Goal: Transaction & Acquisition: Purchase product/service

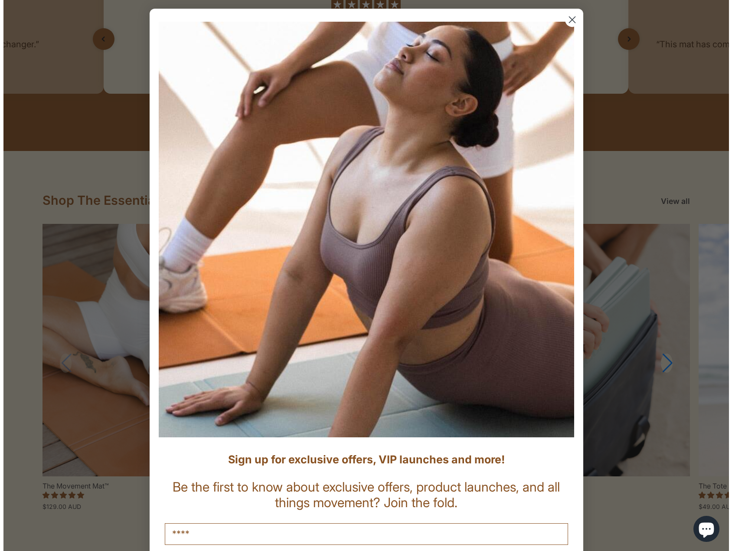
scroll to position [780, 0]
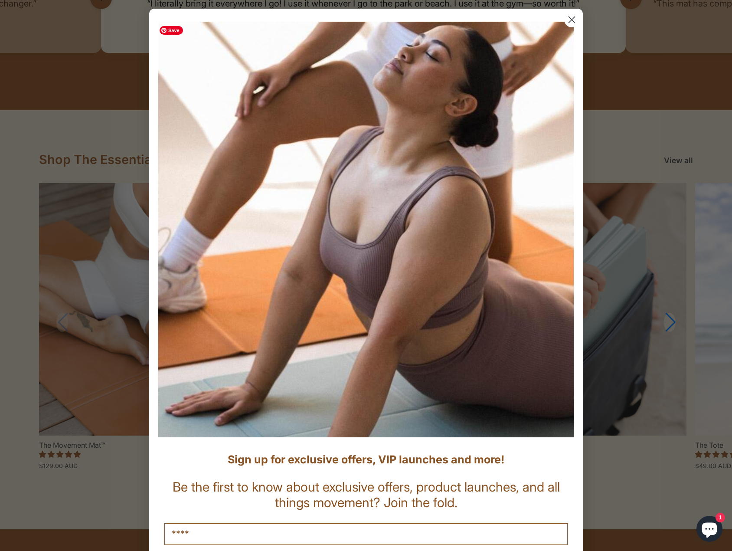
click at [569, 22] on circle "Close dialog" at bounding box center [571, 20] width 14 height 14
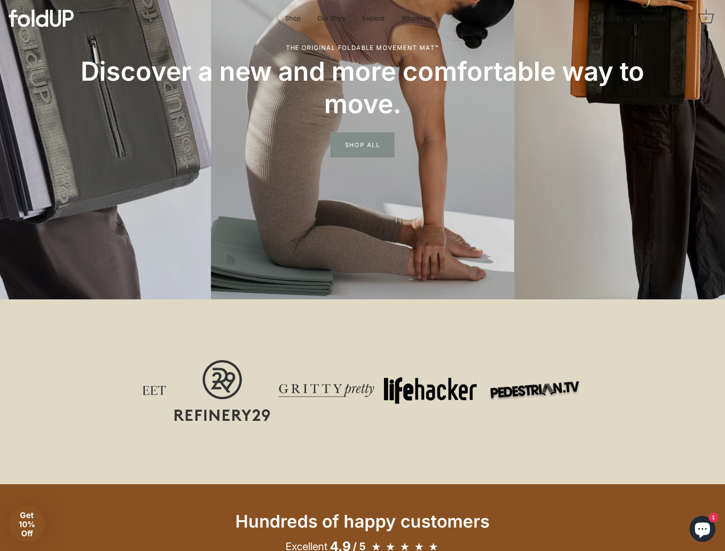
scroll to position [0, 0]
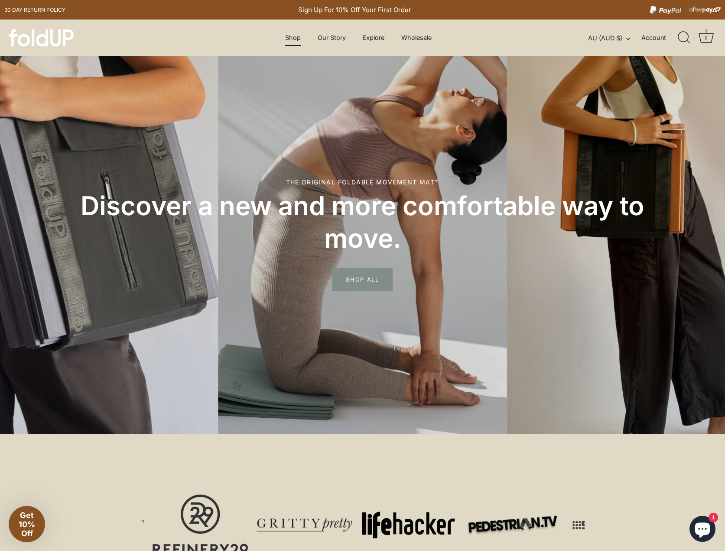
click at [293, 40] on link "Shop" at bounding box center [293, 37] width 31 height 16
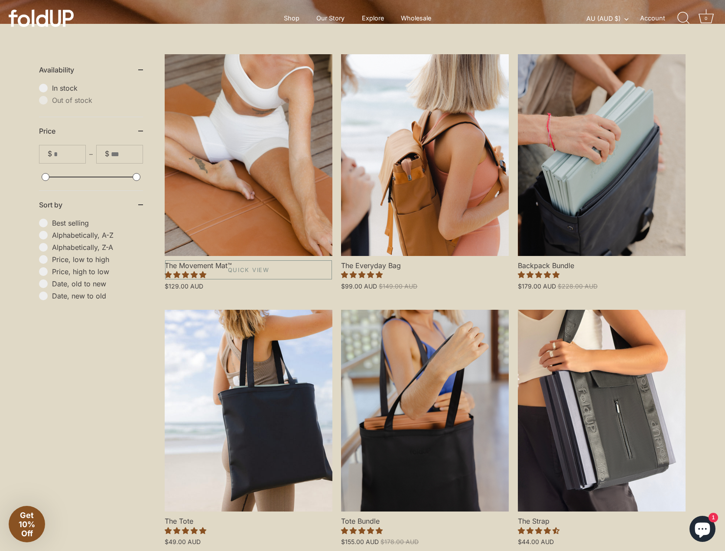
scroll to position [173, 0]
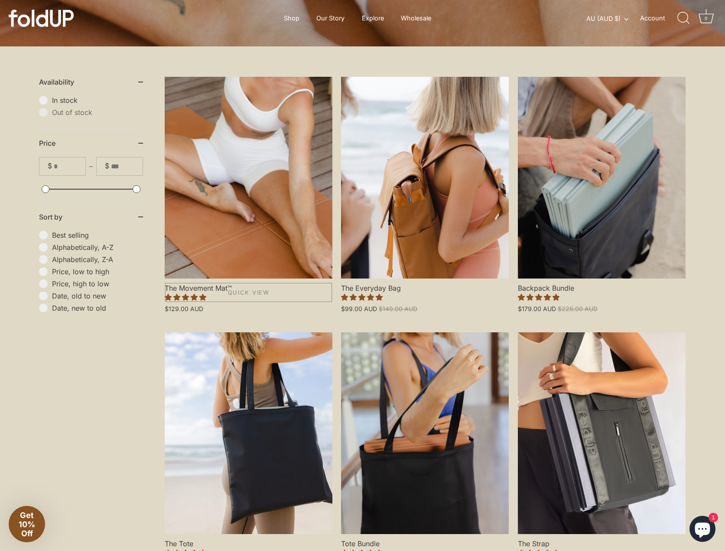
click at [227, 204] on link "The Movement Mat™" at bounding box center [249, 178] width 168 height 202
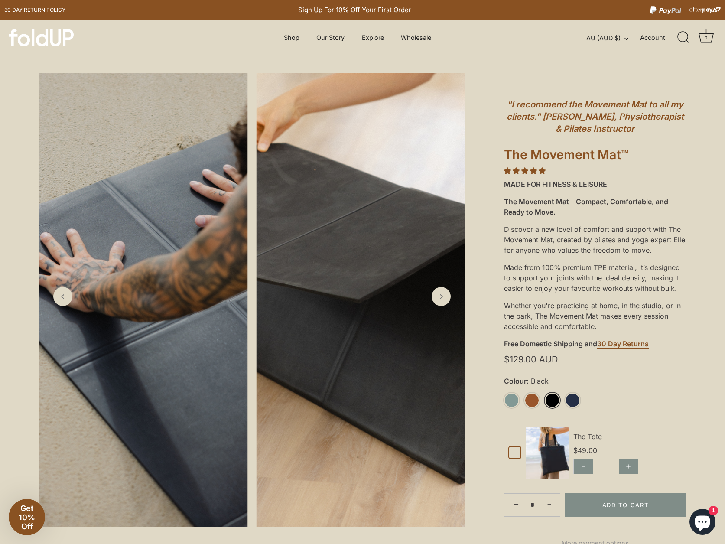
click at [556, 402] on link "Black" at bounding box center [552, 400] width 15 height 15
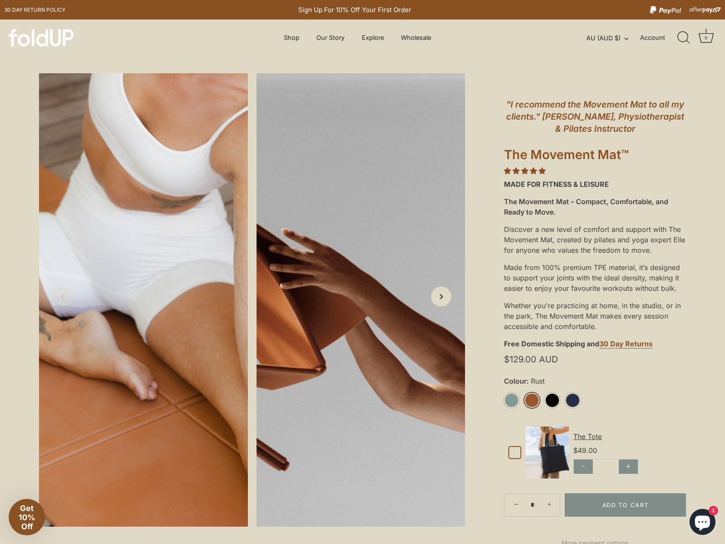
click at [441, 299] on polyline "Next slide" at bounding box center [441, 297] width 2 height 4
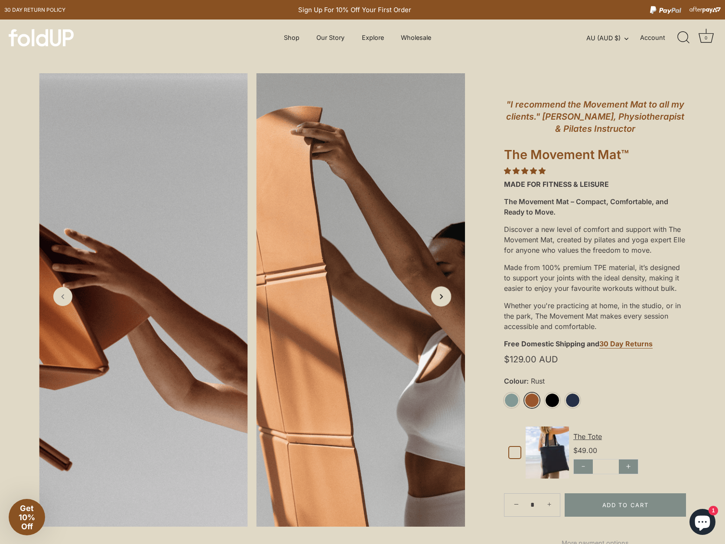
click at [441, 299] on polyline "Next slide" at bounding box center [441, 297] width 2 height 4
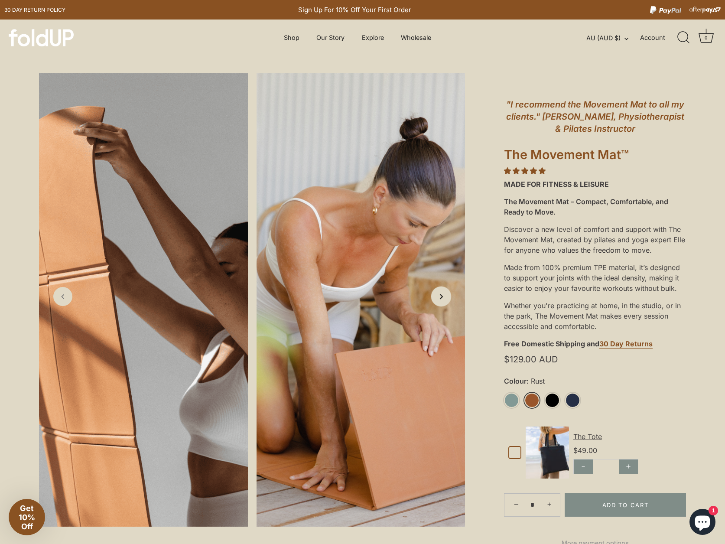
click at [441, 299] on polyline "Next slide" at bounding box center [441, 297] width 2 height 4
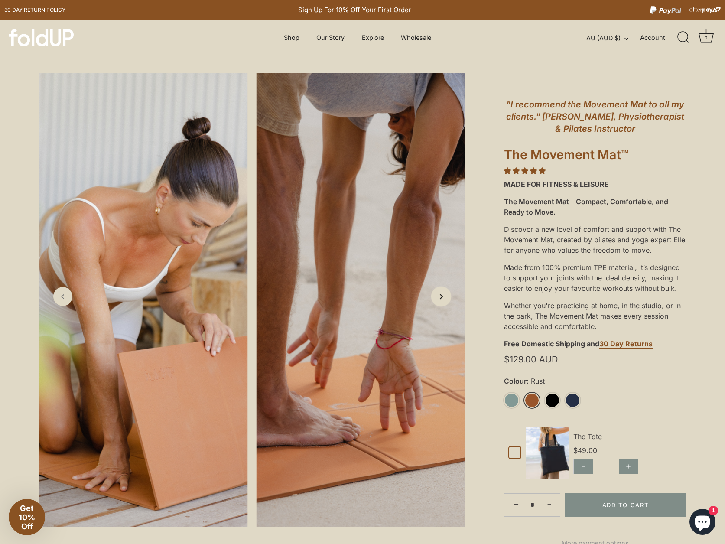
click at [441, 299] on polyline "Next slide" at bounding box center [441, 297] width 2 height 4
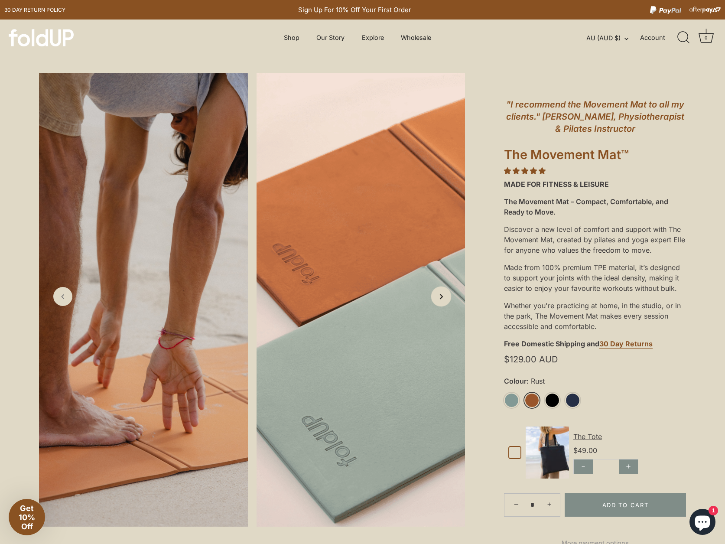
click at [441, 299] on polyline "Next slide" at bounding box center [441, 297] width 2 height 4
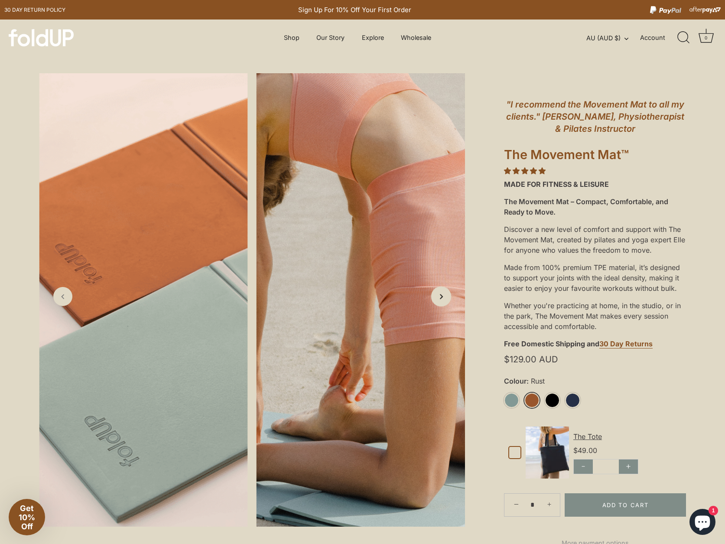
click at [441, 299] on polyline "Next slide" at bounding box center [441, 297] width 2 height 4
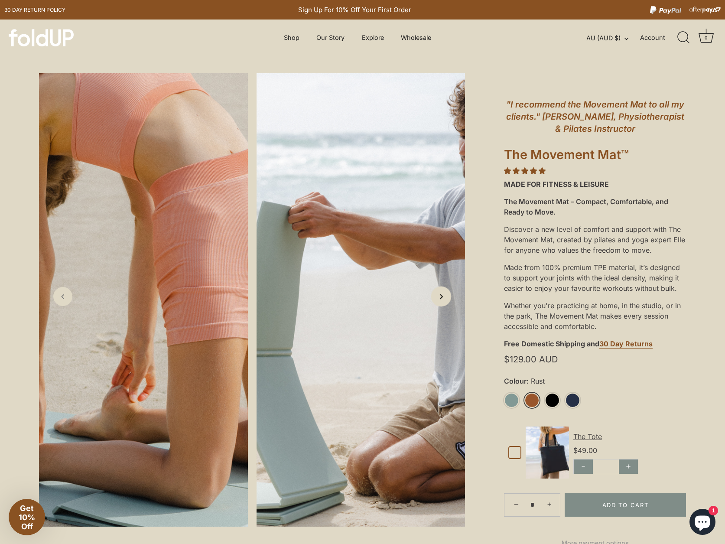
click at [441, 299] on polyline "Next slide" at bounding box center [441, 297] width 2 height 4
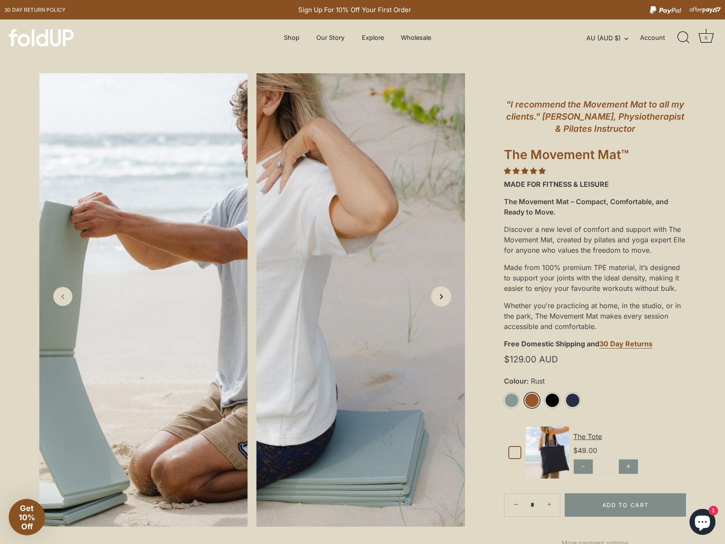
click at [441, 299] on polyline "Next slide" at bounding box center [441, 297] width 2 height 4
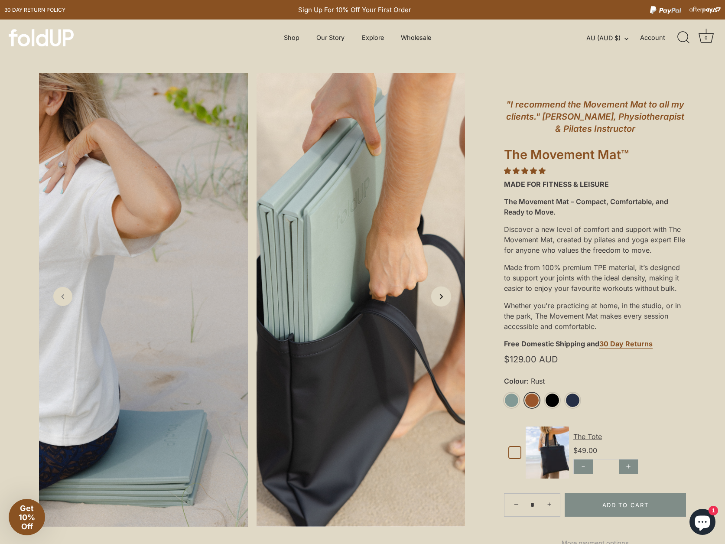
click at [441, 299] on polyline "Next slide" at bounding box center [441, 297] width 2 height 4
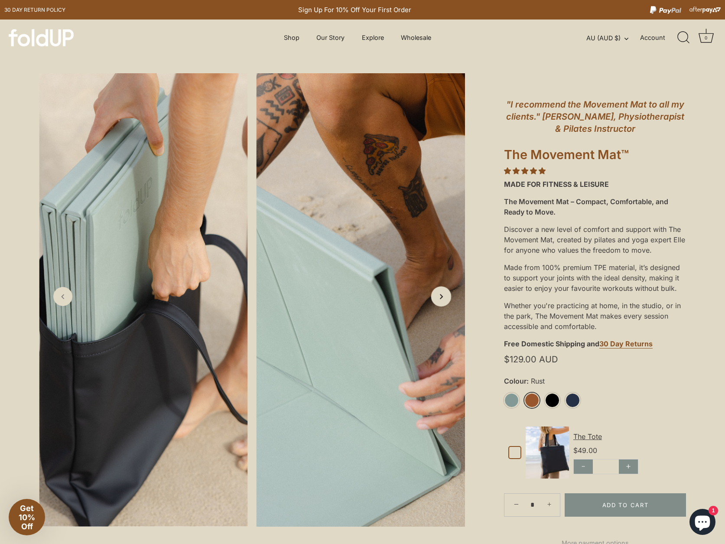
click at [441, 299] on polyline "Next slide" at bounding box center [441, 297] width 2 height 4
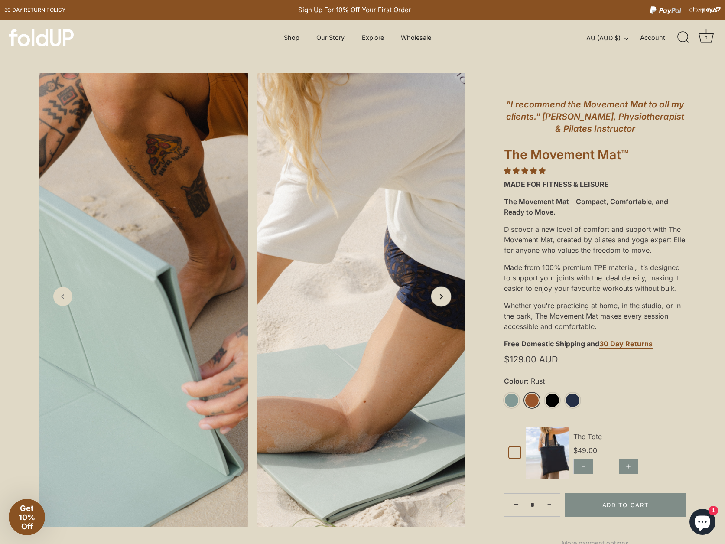
click at [441, 299] on polyline "Next slide" at bounding box center [441, 297] width 2 height 4
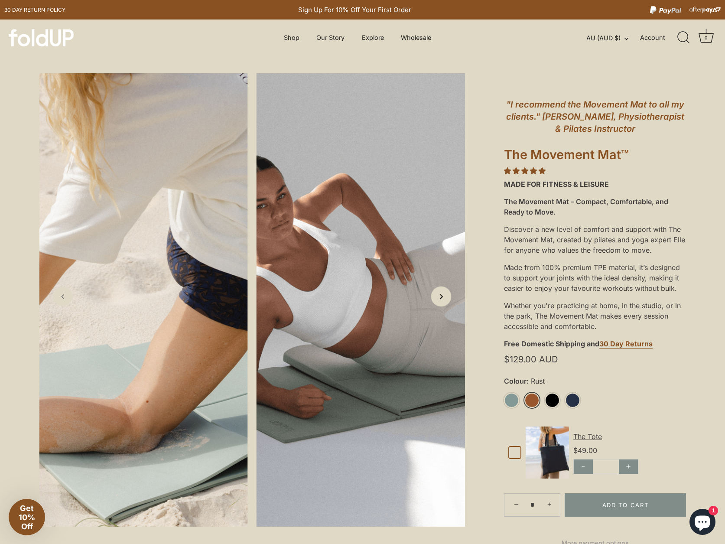
click at [441, 299] on polyline "Next slide" at bounding box center [441, 297] width 2 height 4
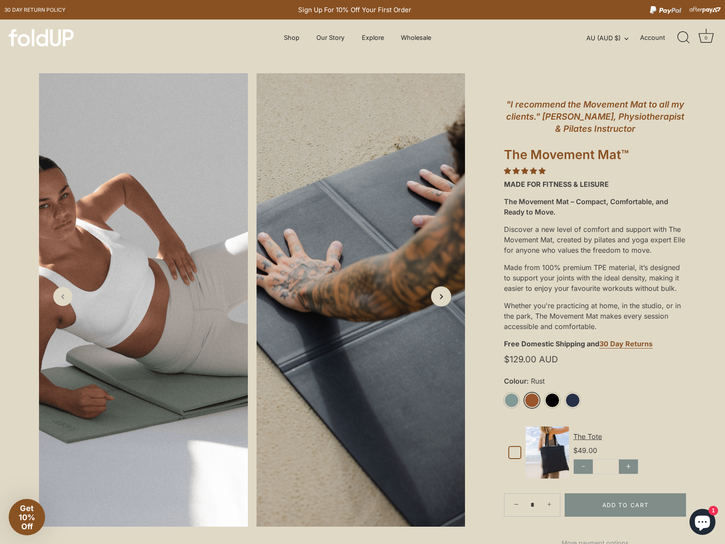
click at [441, 299] on polyline "Next slide" at bounding box center [441, 297] width 2 height 4
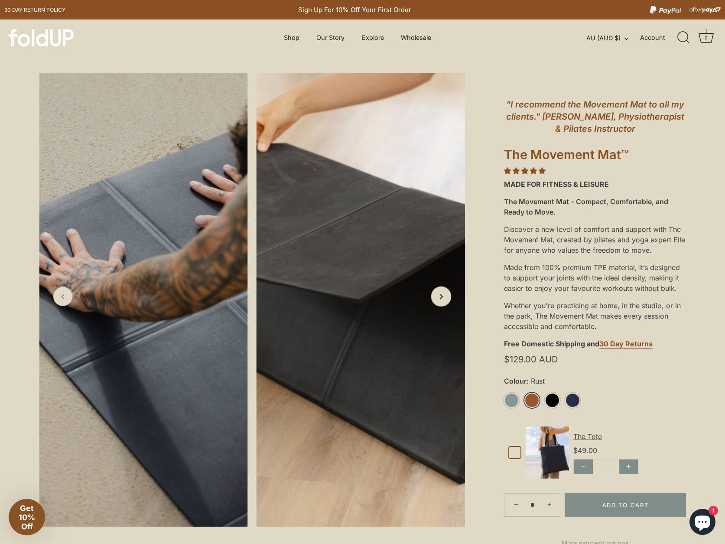
click at [441, 299] on polyline "Next slide" at bounding box center [441, 297] width 2 height 4
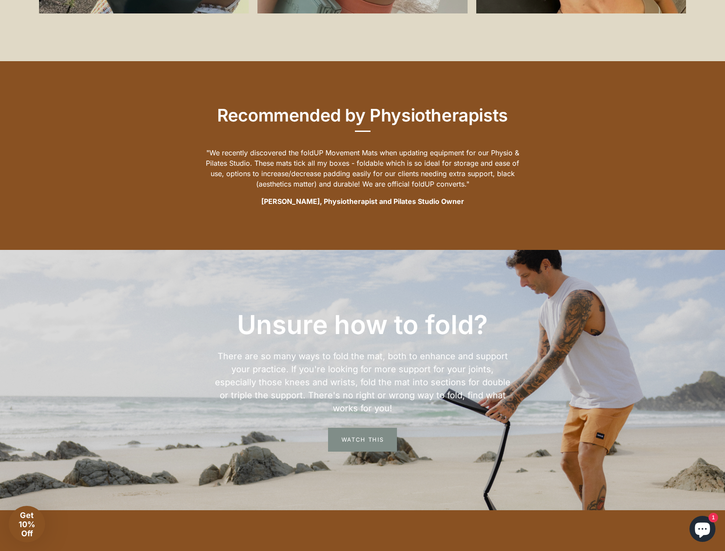
scroll to position [1301, 0]
